Goal: Task Accomplishment & Management: Use online tool/utility

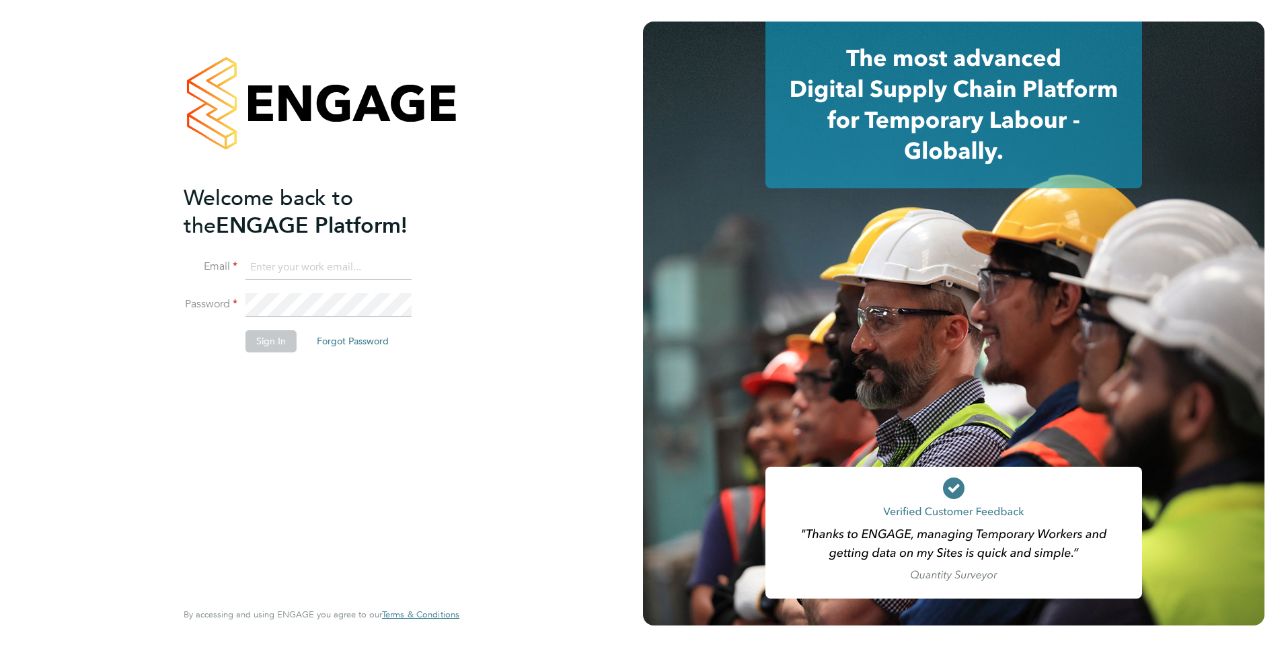
type input "[PERSON_NAME][EMAIL_ADDRESS][DOMAIN_NAME]"
click at [274, 345] on button "Sign In" at bounding box center [270, 341] width 51 height 22
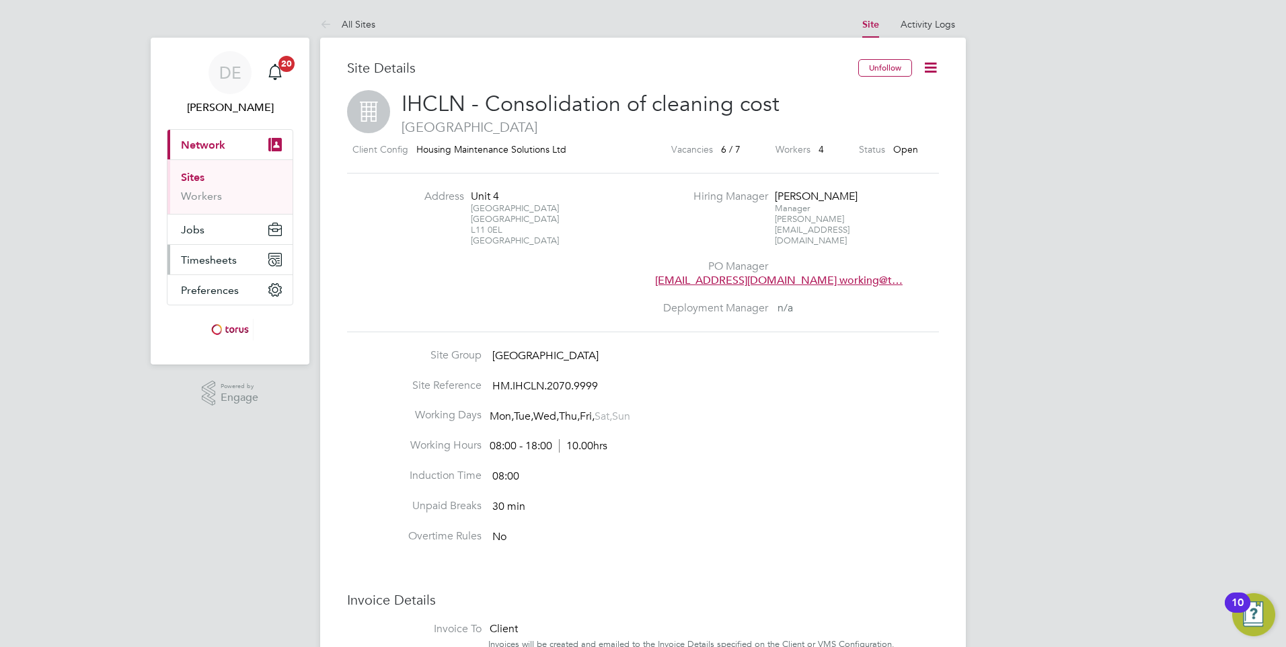
click at [219, 256] on span "Timesheets" at bounding box center [209, 260] width 56 height 13
click at [223, 257] on span "Timesheets" at bounding box center [209, 260] width 56 height 13
click at [214, 235] on link "Timesheets" at bounding box center [209, 237] width 56 height 13
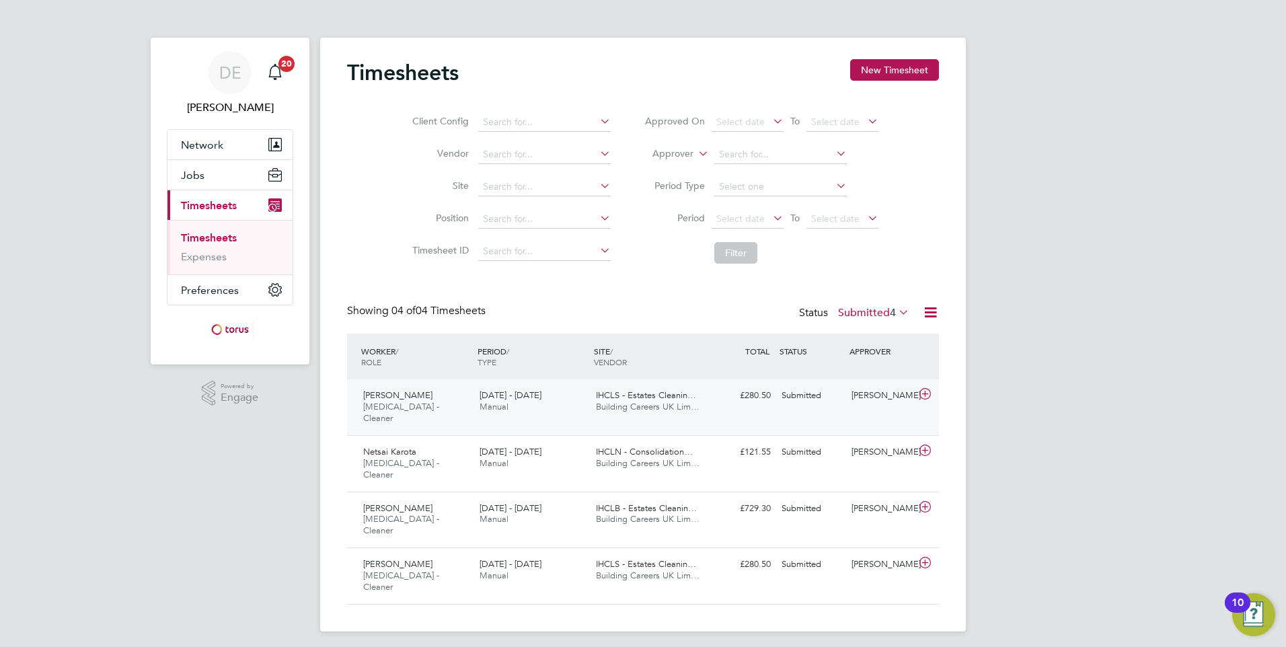
click at [553, 406] on div "22 - 28 Sep 2025 Manual" at bounding box center [532, 402] width 116 height 34
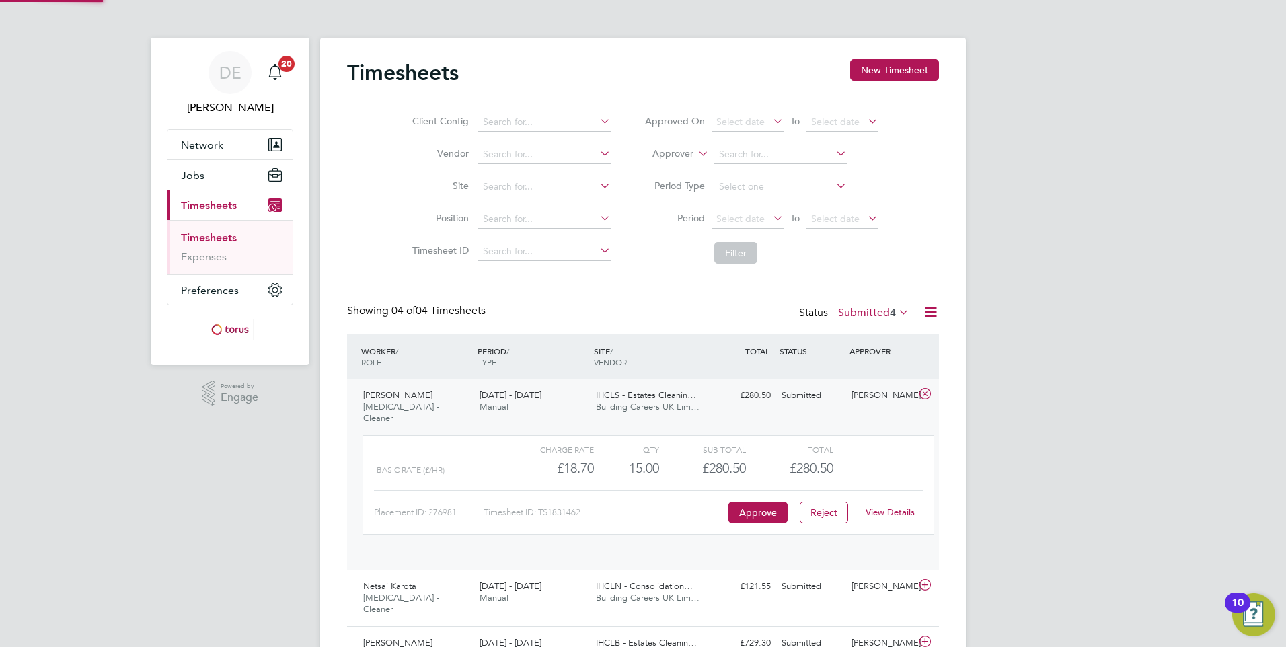
scroll to position [23, 131]
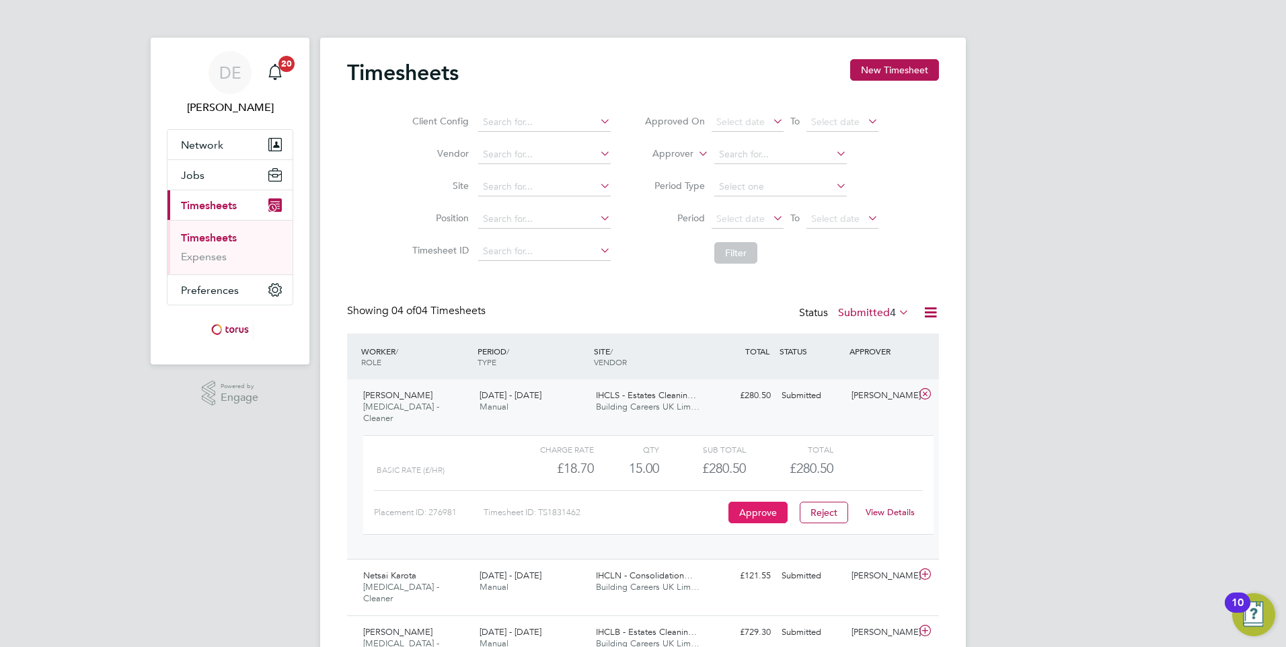
click at [768, 502] on button "Approve" at bounding box center [757, 513] width 59 height 22
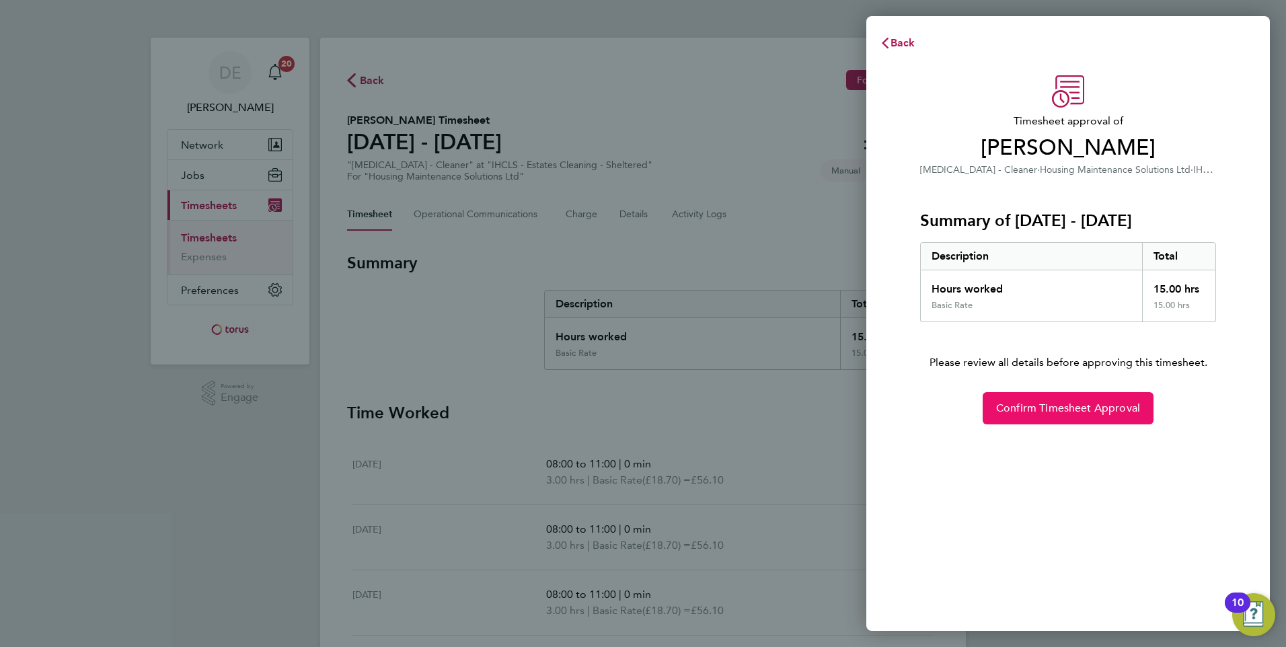
click at [1028, 404] on span "Confirm Timesheet Approval" at bounding box center [1068, 408] width 144 height 13
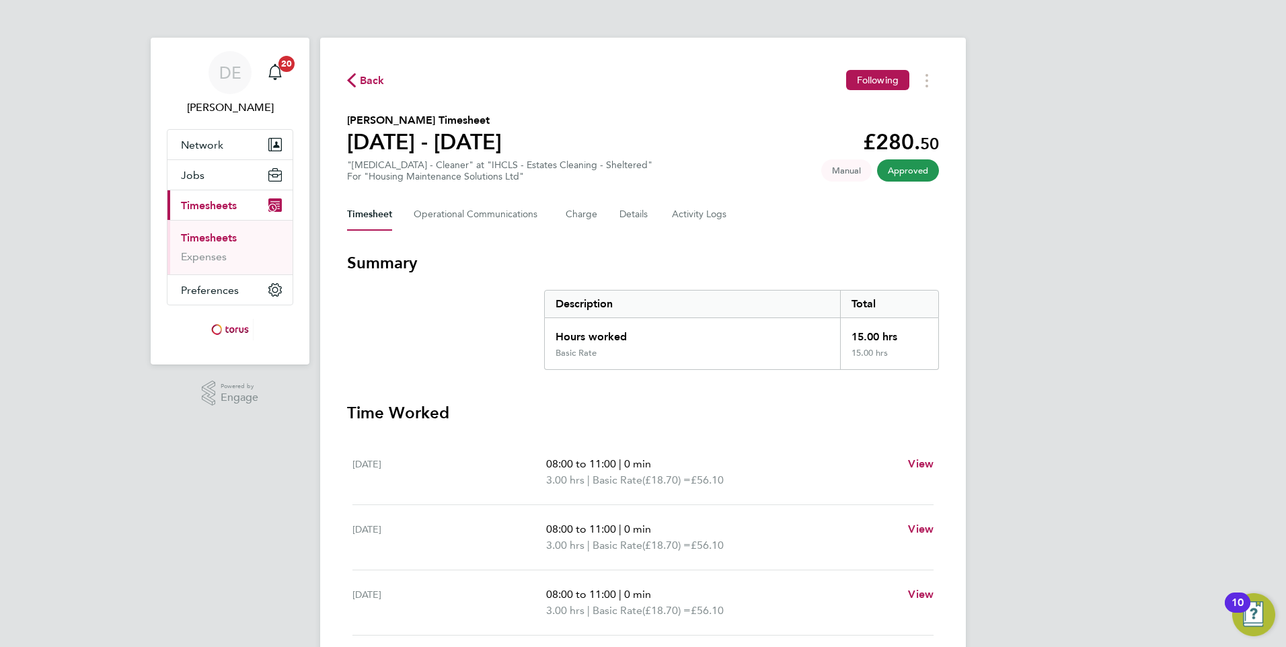
click at [227, 240] on link "Timesheets" at bounding box center [209, 237] width 56 height 13
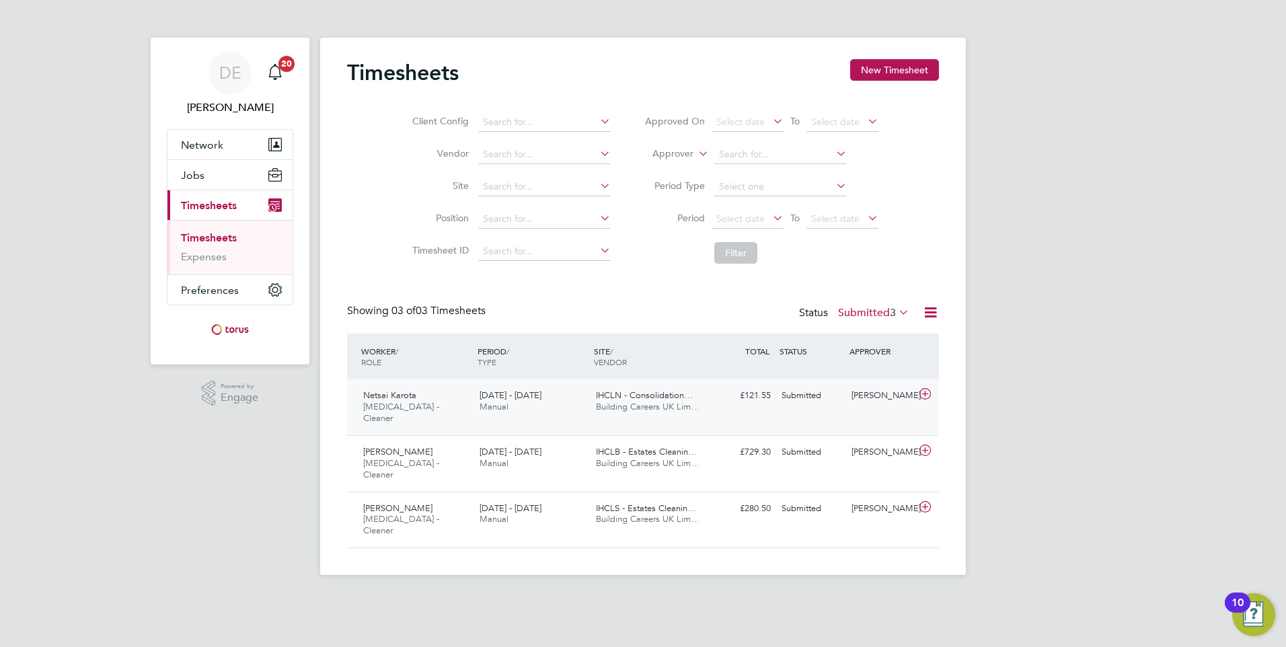
click at [391, 402] on span "[MEDICAL_DATA] - Cleaner" at bounding box center [401, 412] width 76 height 23
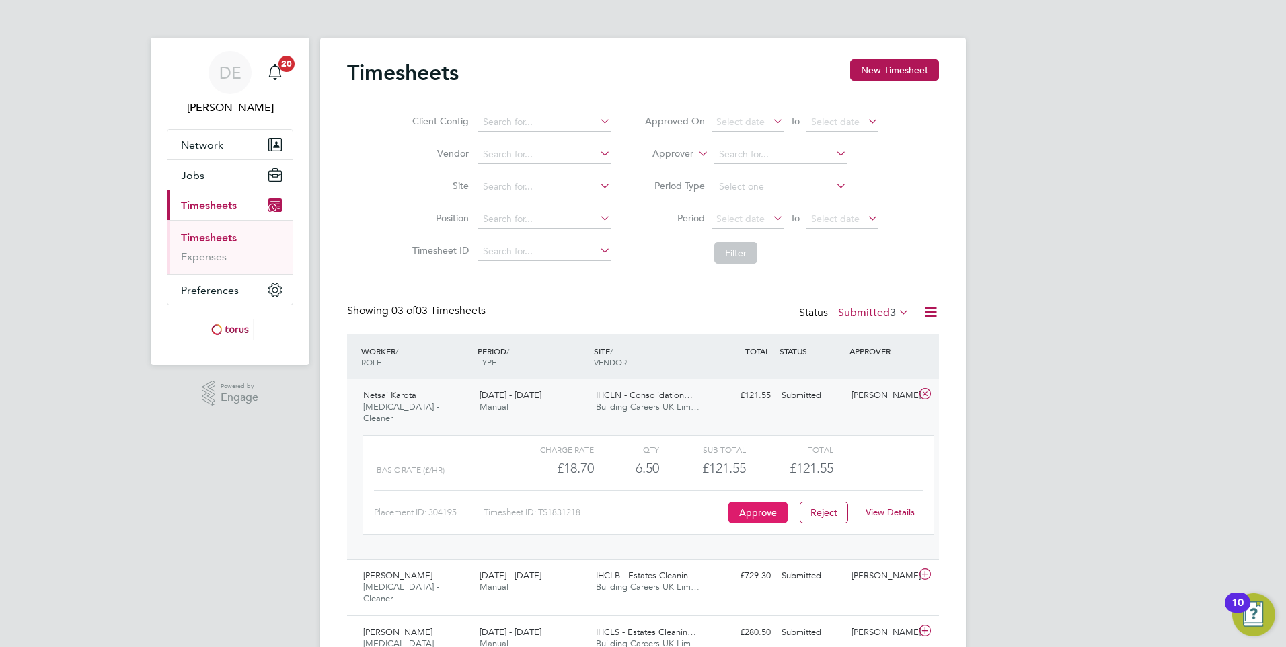
click at [755, 502] on button "Approve" at bounding box center [757, 513] width 59 height 22
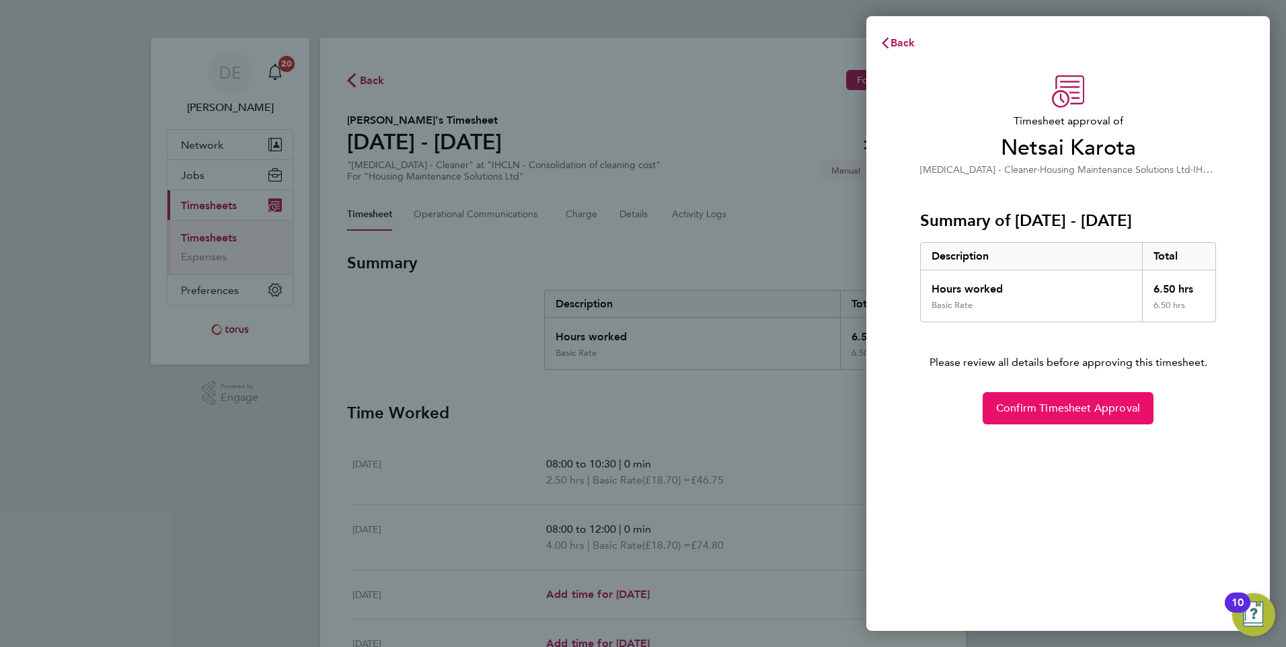
click at [1100, 415] on button "Confirm Timesheet Approval" at bounding box center [1068, 408] width 171 height 32
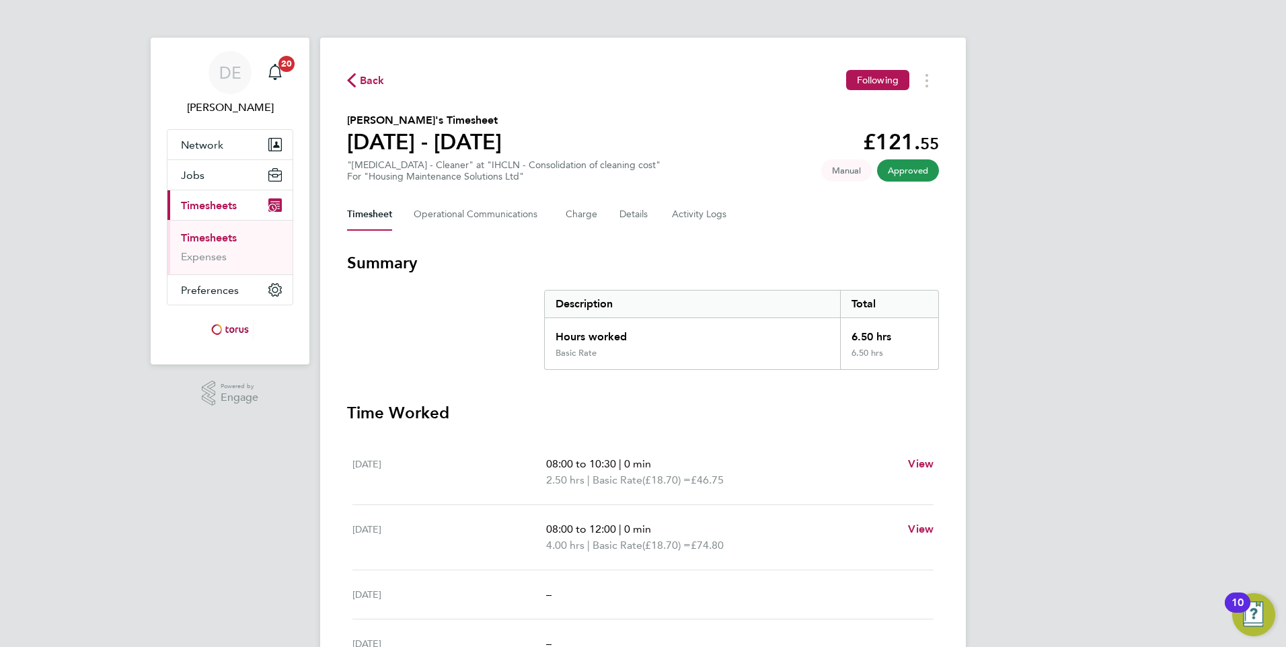
click at [234, 233] on link "Timesheets" at bounding box center [209, 237] width 56 height 13
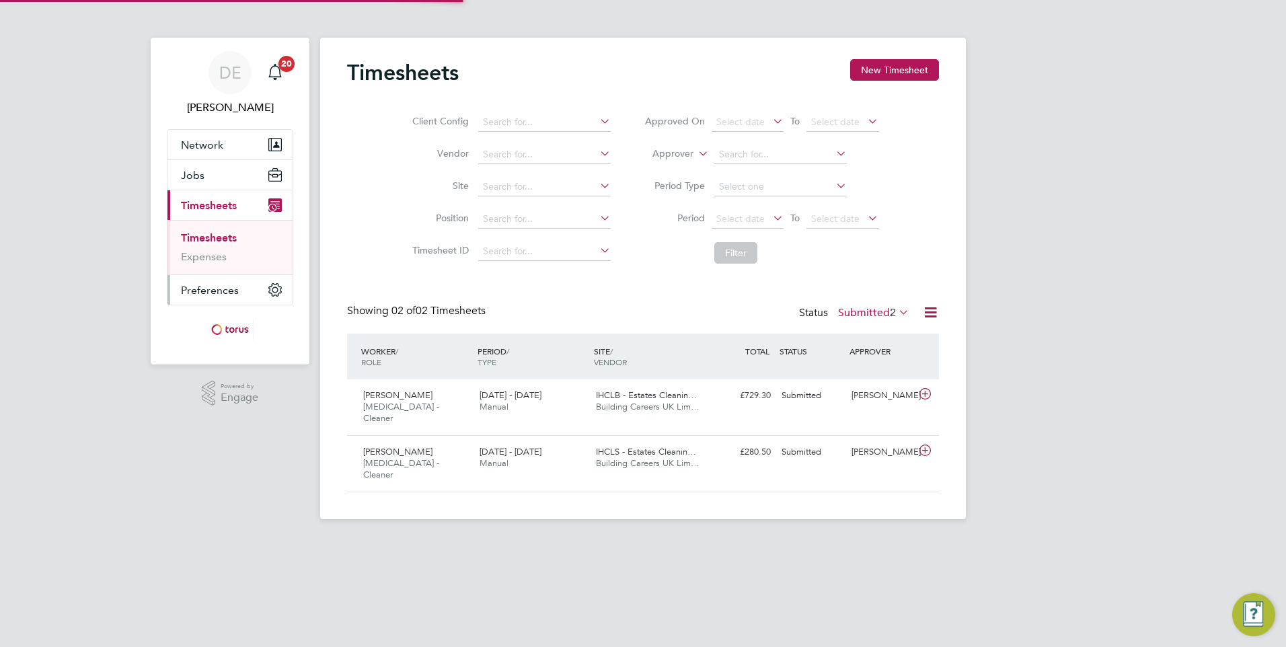
scroll to position [34, 117]
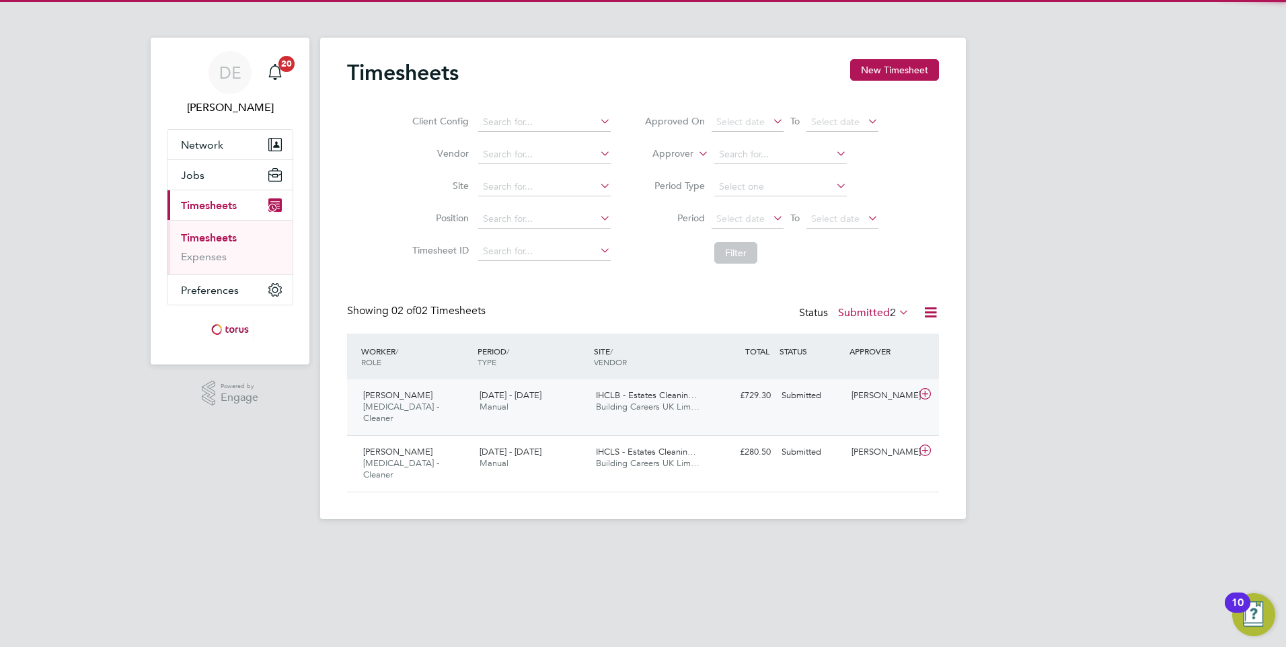
click at [471, 406] on div "Adam Feeley HMS - Cleaner 22 - 28 Sep 2025" at bounding box center [416, 407] width 116 height 45
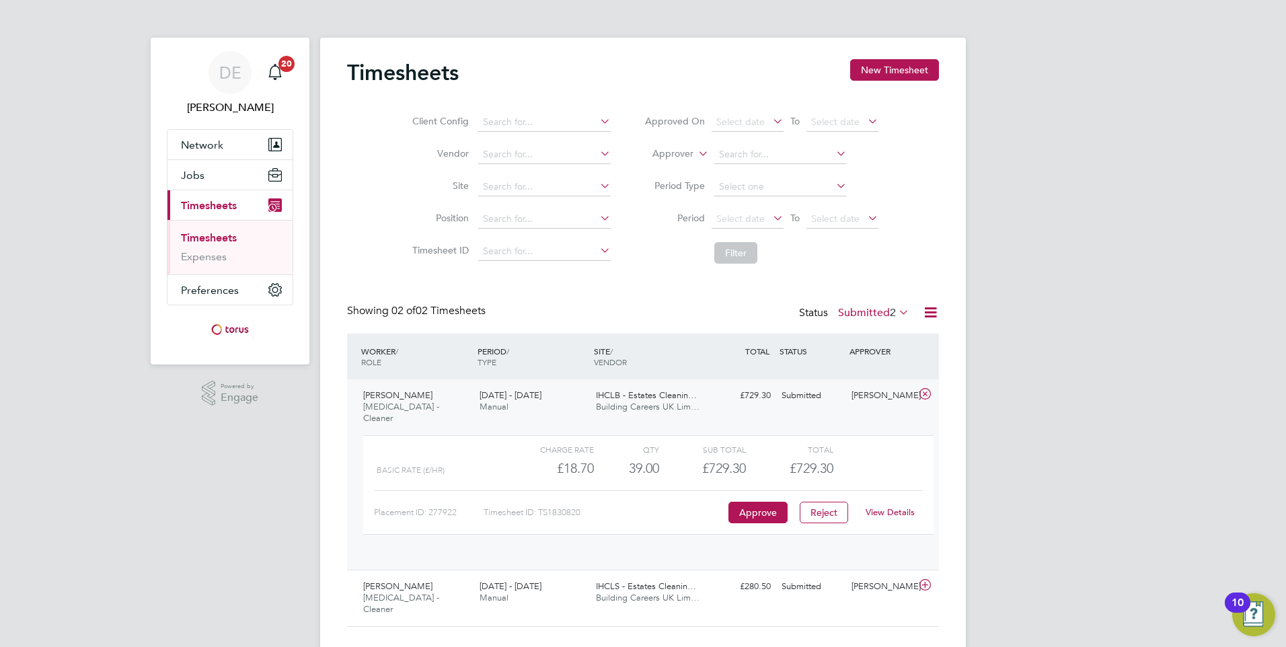
scroll to position [23, 131]
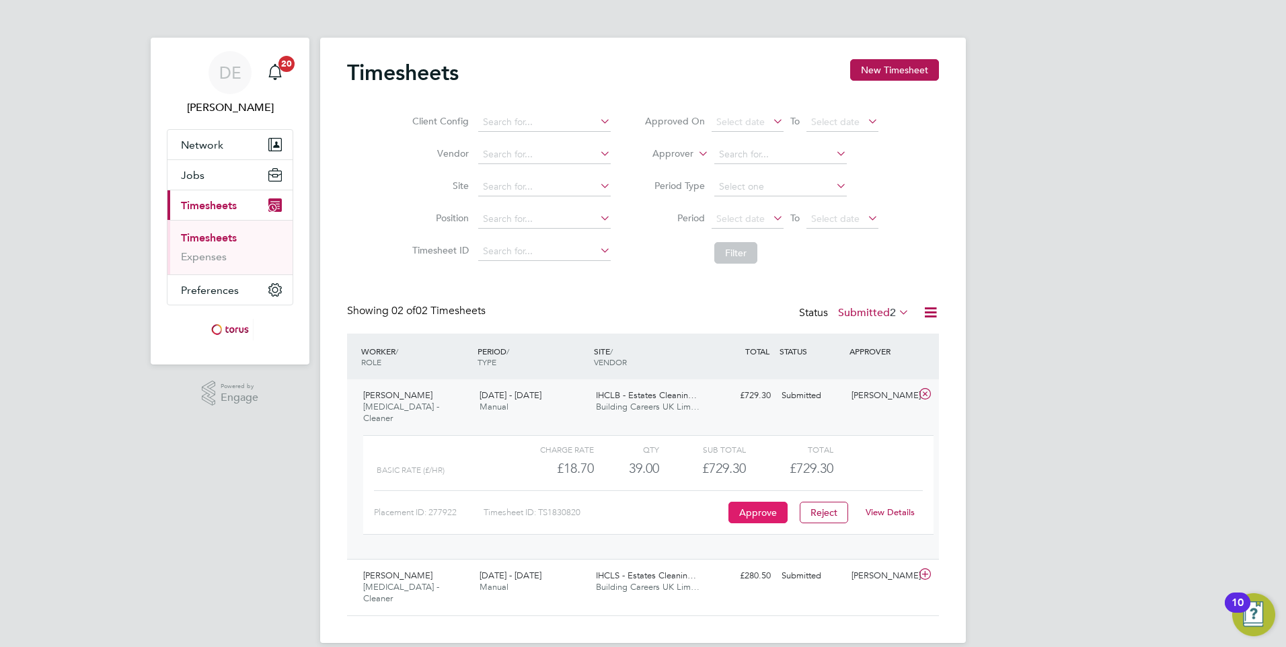
click at [752, 504] on button "Approve" at bounding box center [757, 513] width 59 height 22
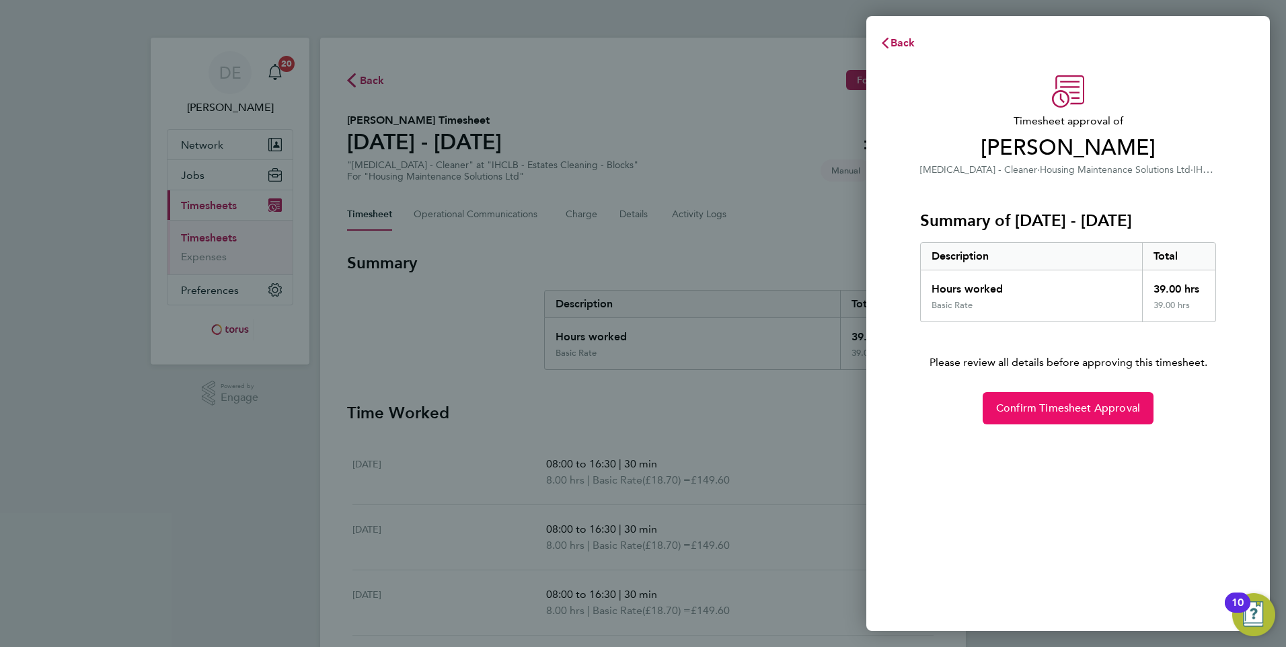
click at [1032, 414] on span "Confirm Timesheet Approval" at bounding box center [1068, 408] width 144 height 13
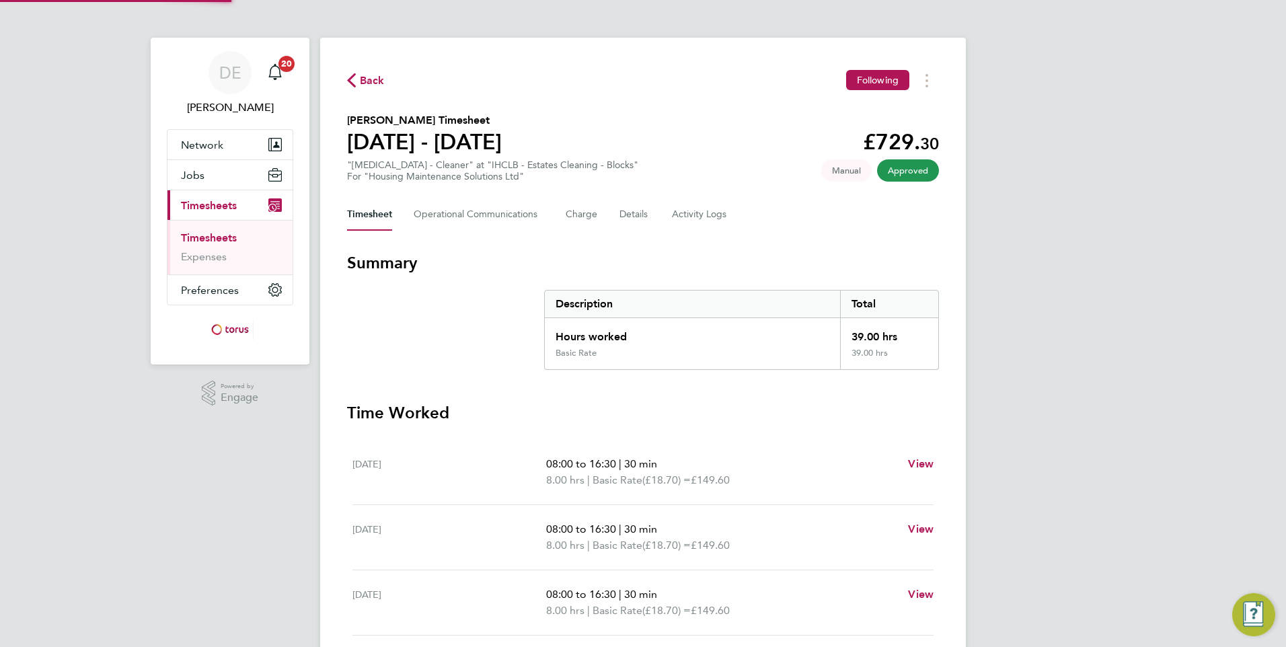
click at [213, 235] on link "Timesheets" at bounding box center [209, 237] width 56 height 13
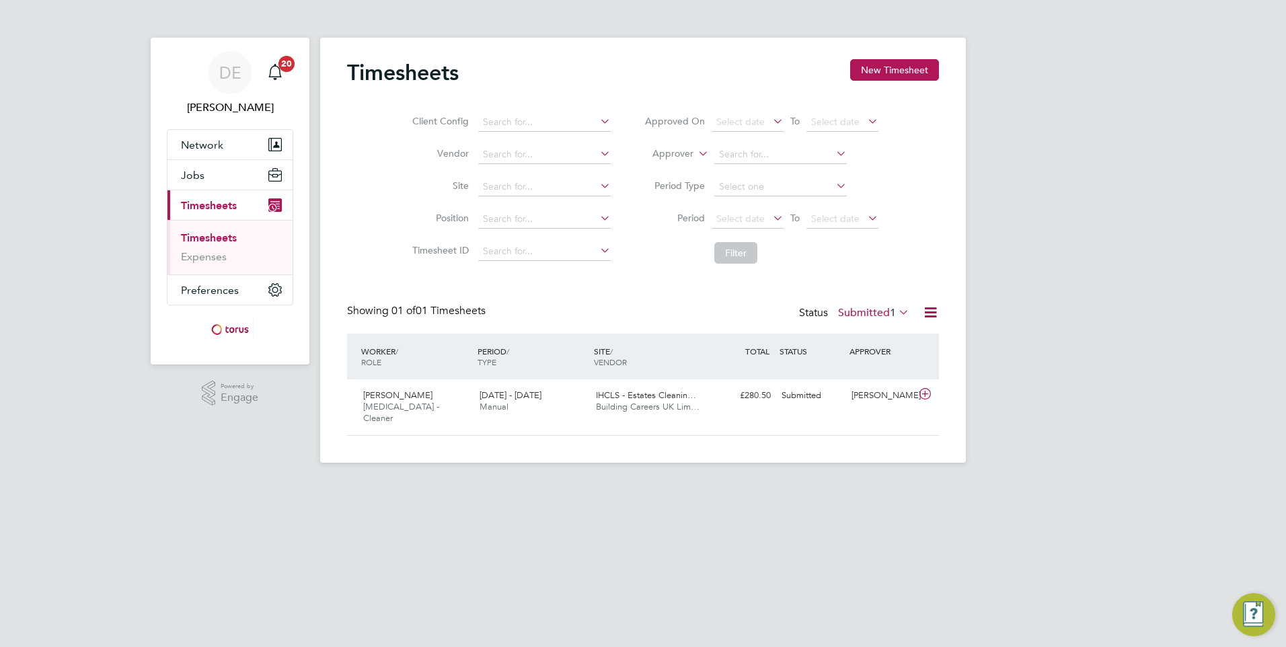
scroll to position [34, 117]
click at [397, 393] on span "[PERSON_NAME]" at bounding box center [397, 394] width 69 height 11
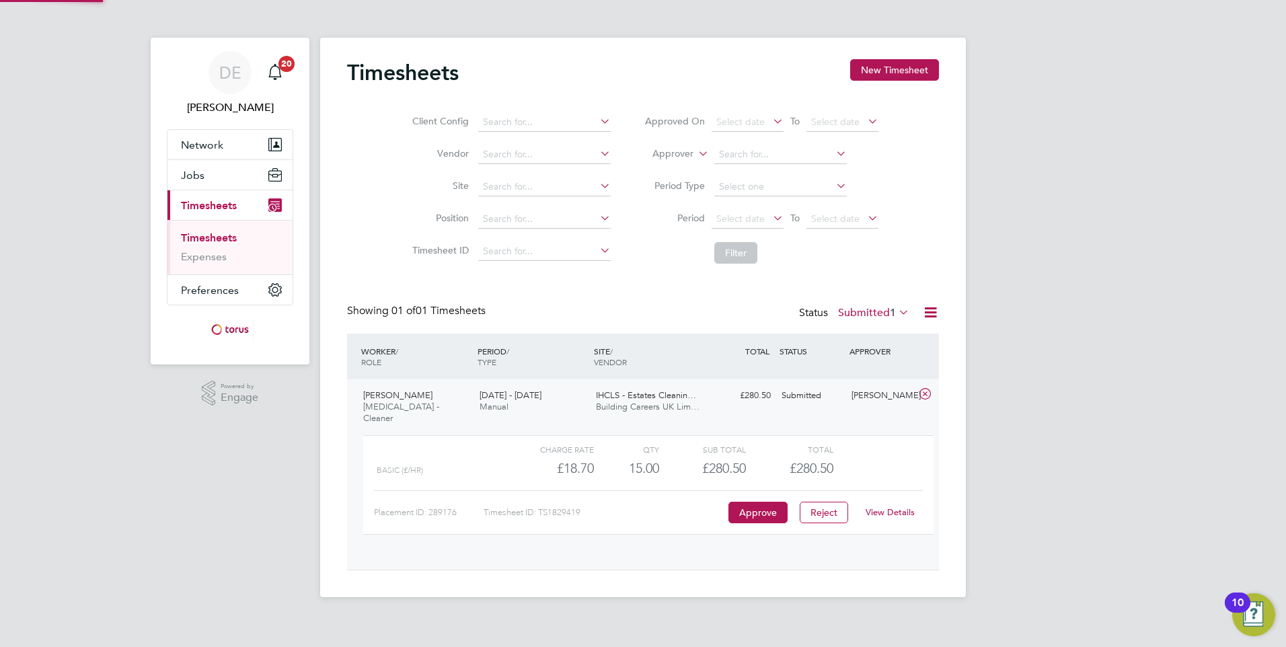
scroll to position [23, 131]
click at [775, 505] on button "Approve" at bounding box center [757, 513] width 59 height 22
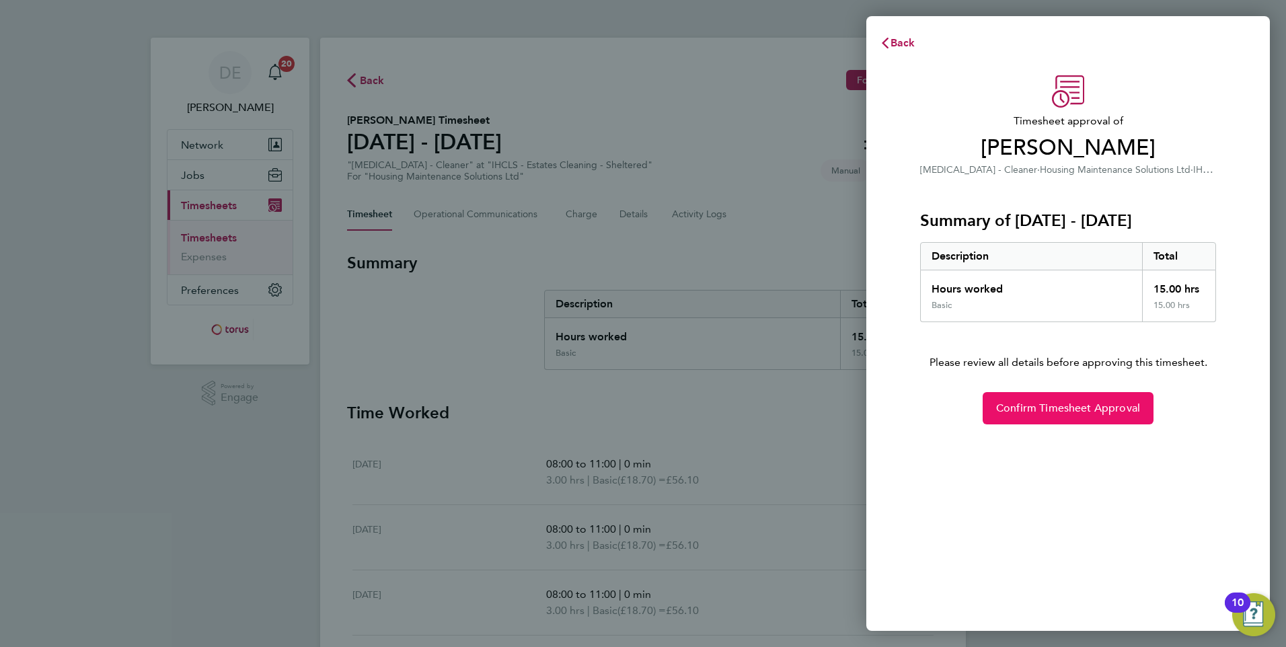
click at [1040, 410] on span "Confirm Timesheet Approval" at bounding box center [1068, 408] width 144 height 13
